Goal: Information Seeking & Learning: Learn about a topic

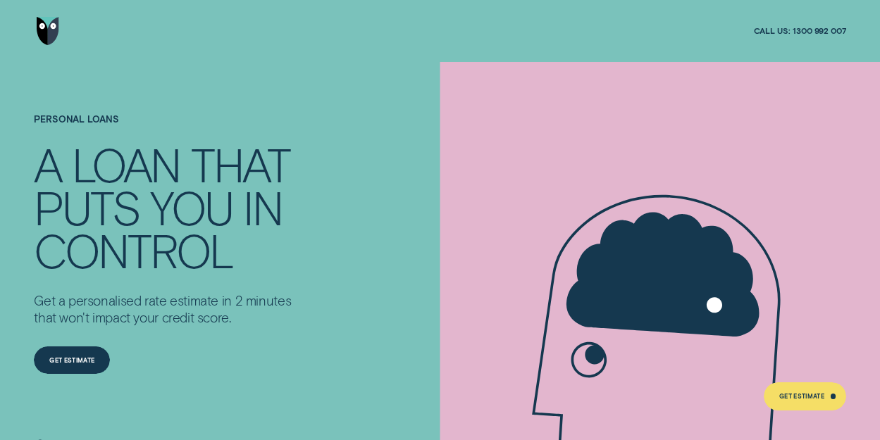
click at [771, 195] on icon at bounding box center [663, 362] width 348 height 507
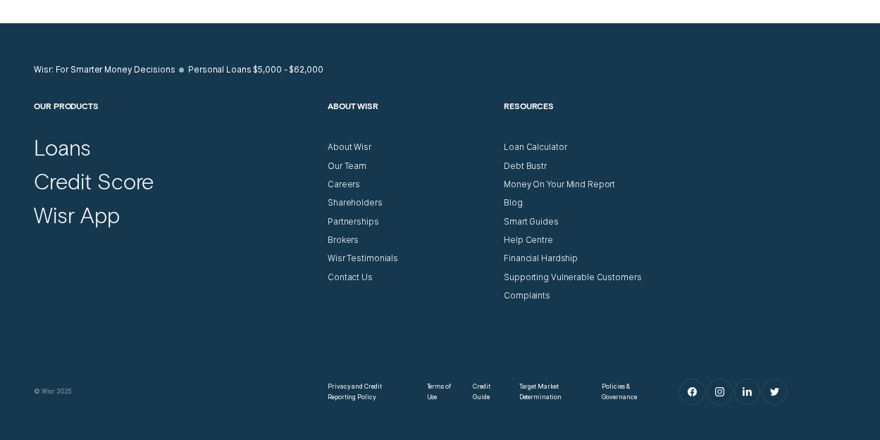
scroll to position [6473, 0]
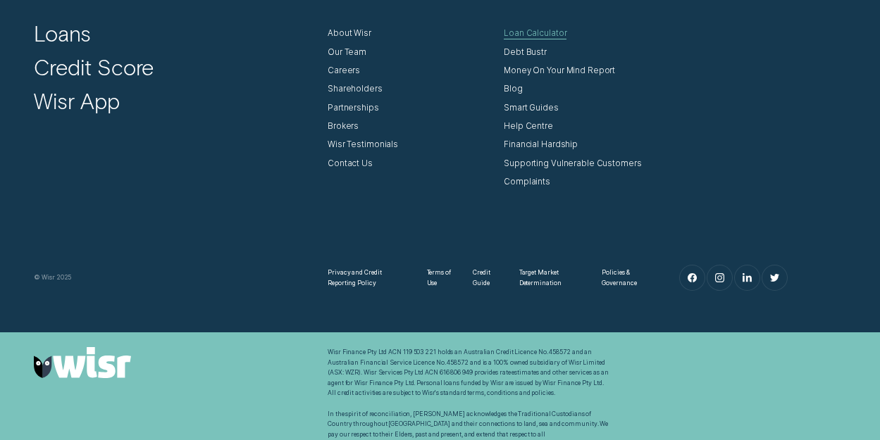
click at [524, 28] on div "Loan Calculator" at bounding box center [535, 33] width 63 height 11
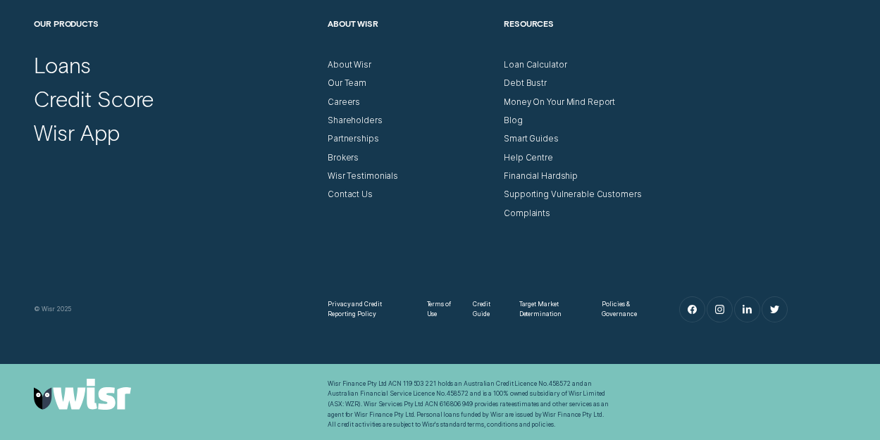
scroll to position [1244, 0]
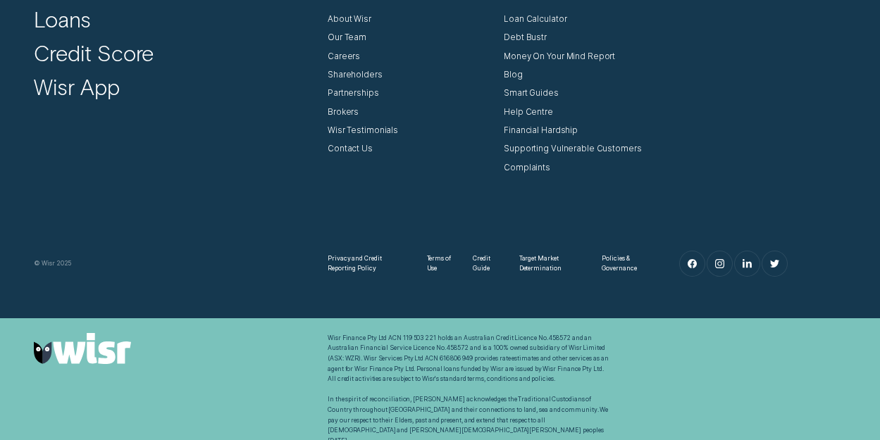
click at [536, 104] on div "Help Centre" at bounding box center [587, 108] width 166 height 18
click at [515, 118] on div "Financial Hardship" at bounding box center [587, 126] width 166 height 18
click at [517, 113] on div "Help Centre" at bounding box center [528, 112] width 49 height 11
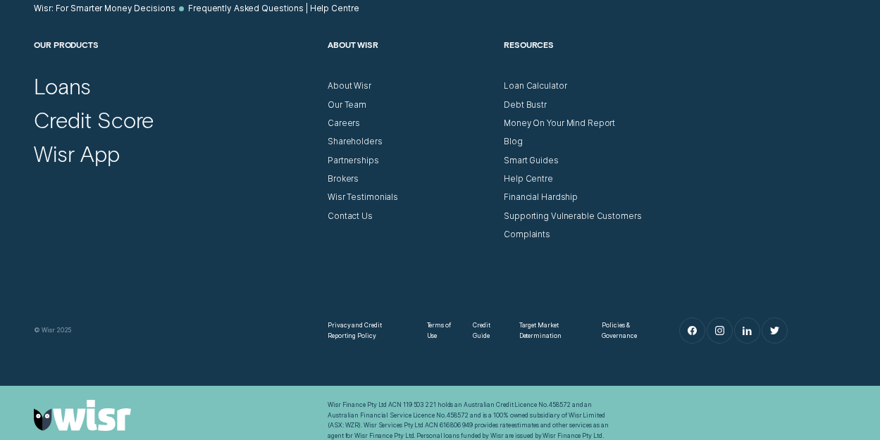
scroll to position [1550, 0]
